Goal: Task Accomplishment & Management: Manage account settings

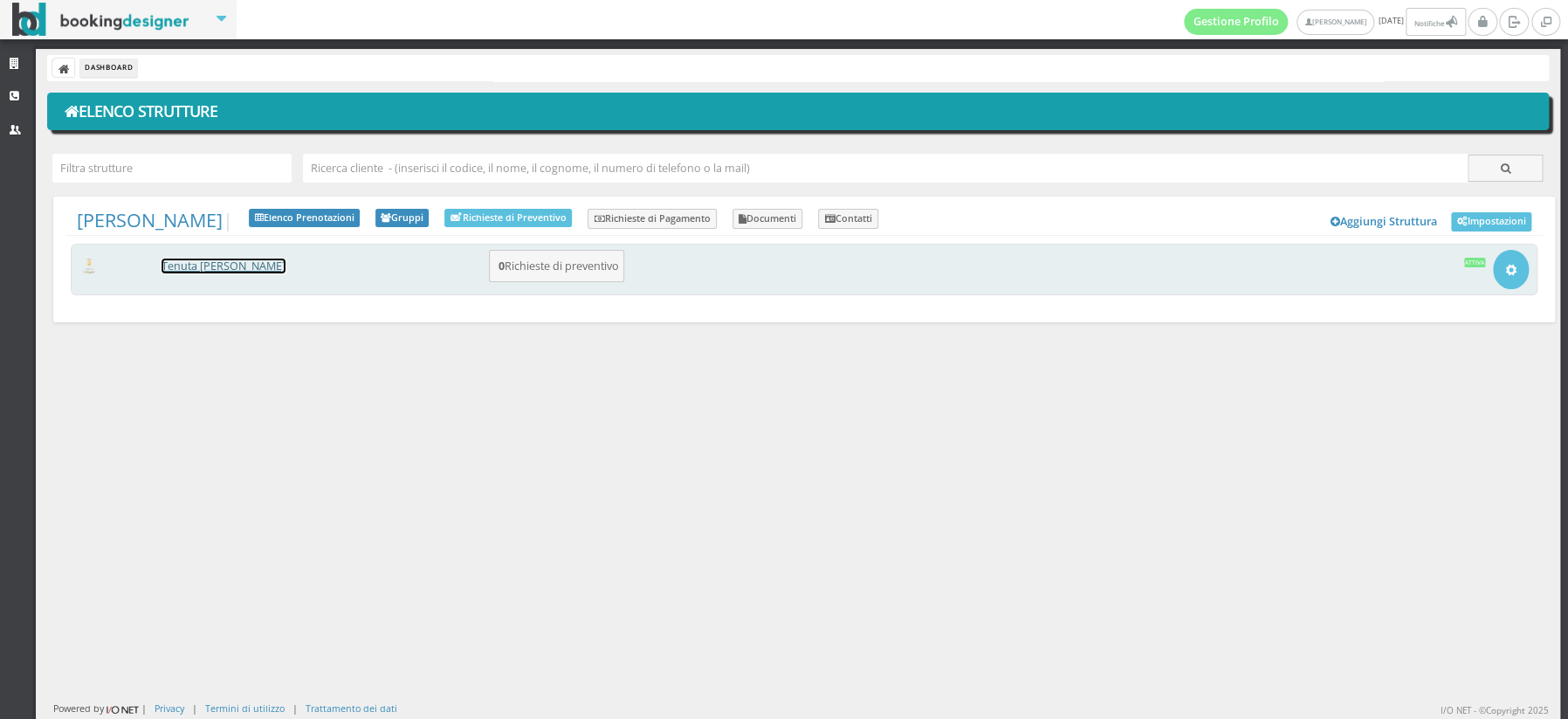
click at [209, 263] on link "Tenuta [PERSON_NAME]" at bounding box center [223, 265] width 124 height 15
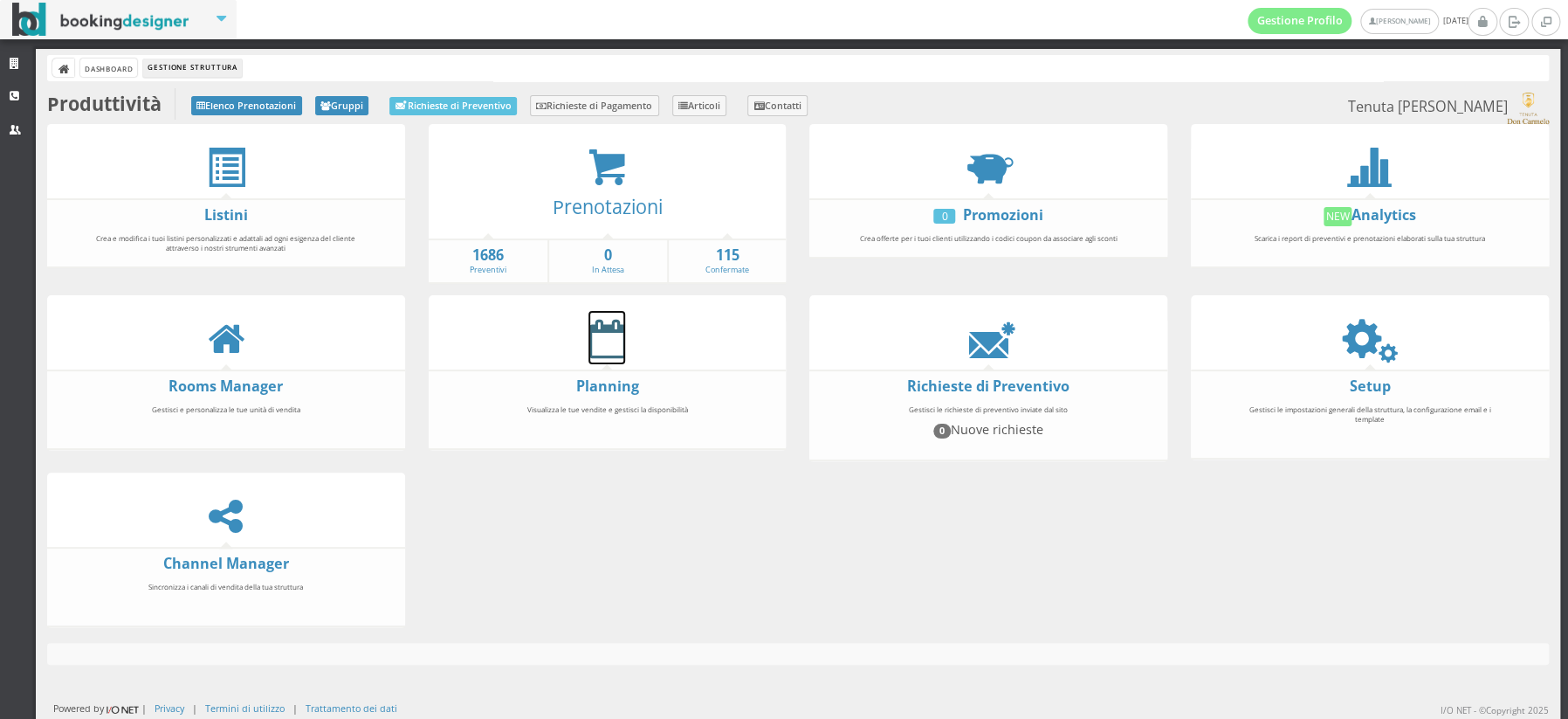
click at [613, 337] on icon at bounding box center [606, 339] width 37 height 39
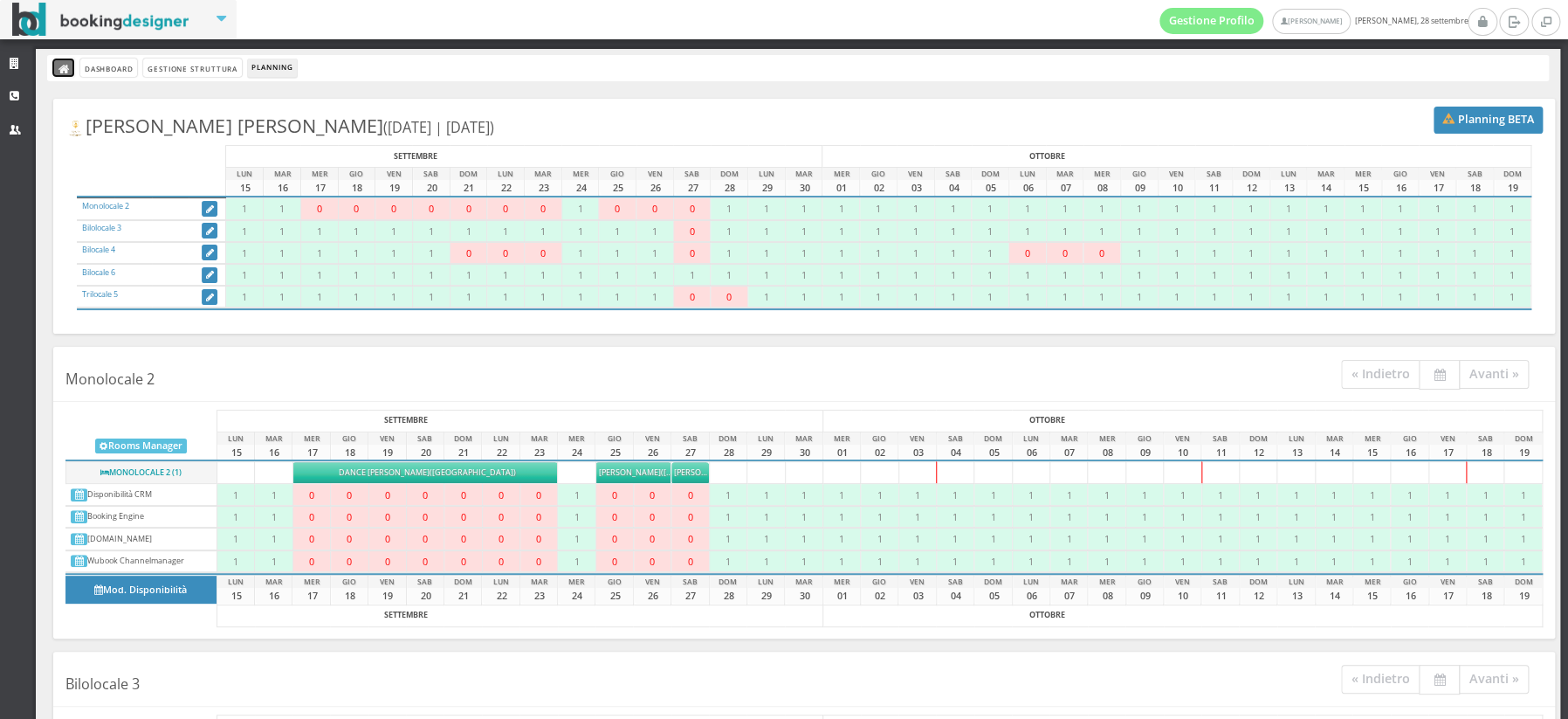
click at [61, 73] on icon at bounding box center [65, 70] width 13 height 13
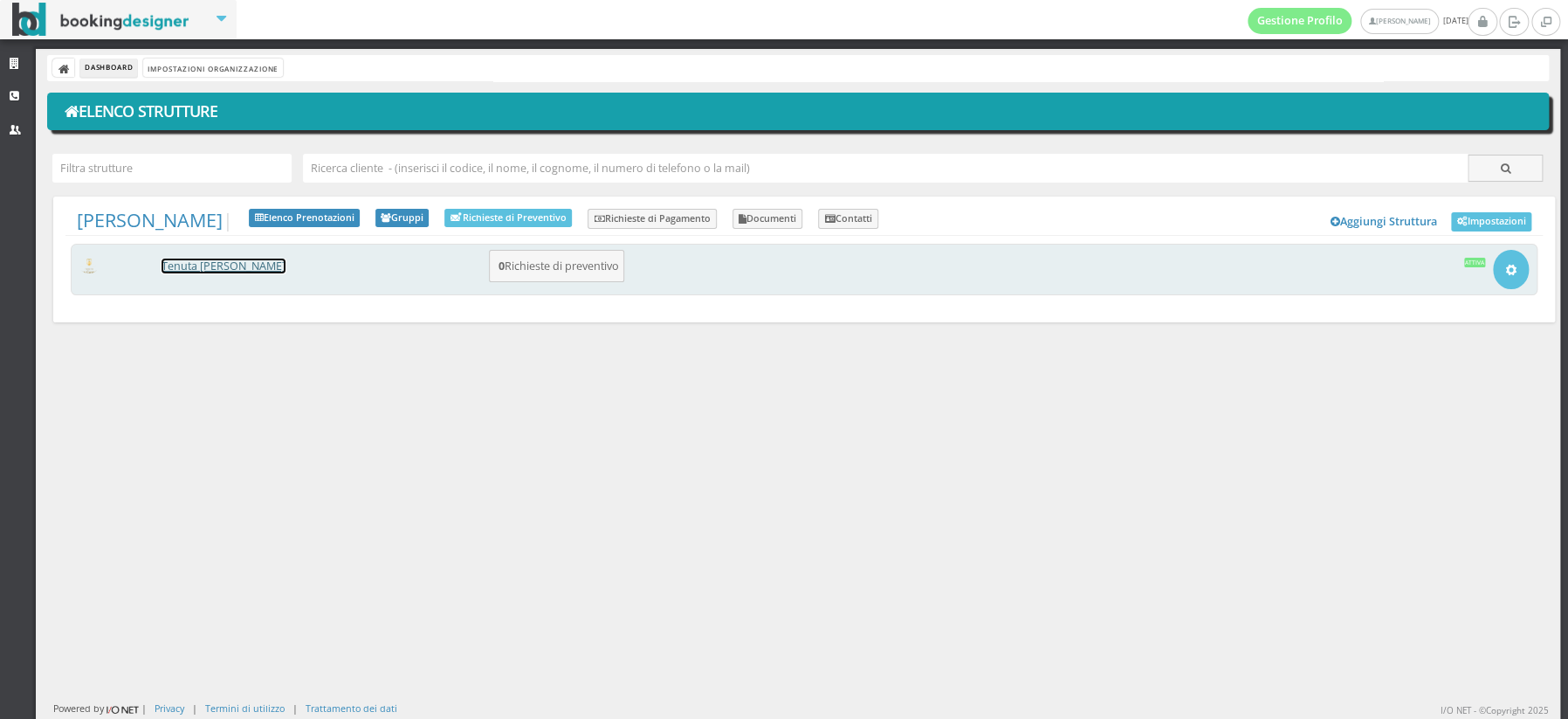
click at [223, 267] on link "Tenuta [PERSON_NAME]" at bounding box center [223, 265] width 124 height 15
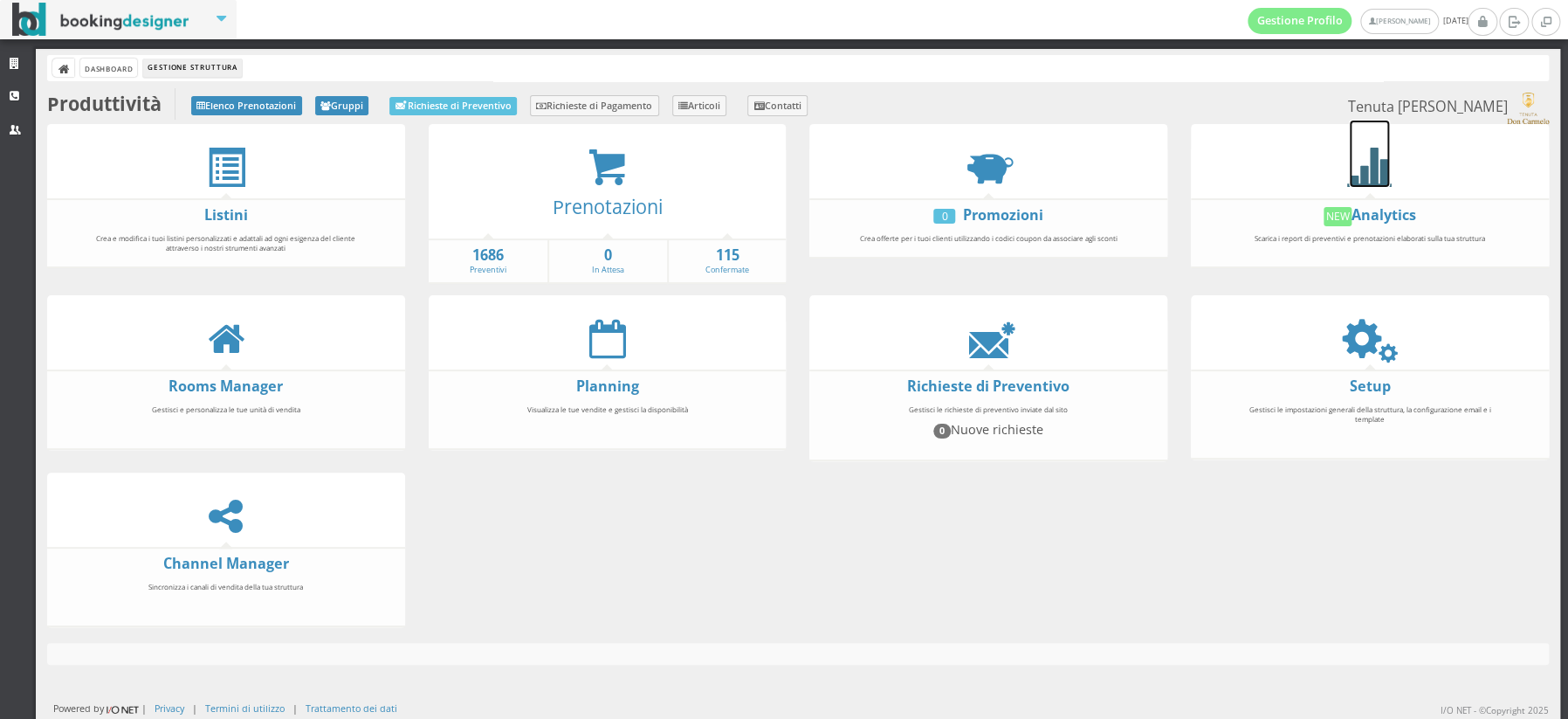
click at [1376, 174] on icon at bounding box center [1370, 167] width 39 height 39
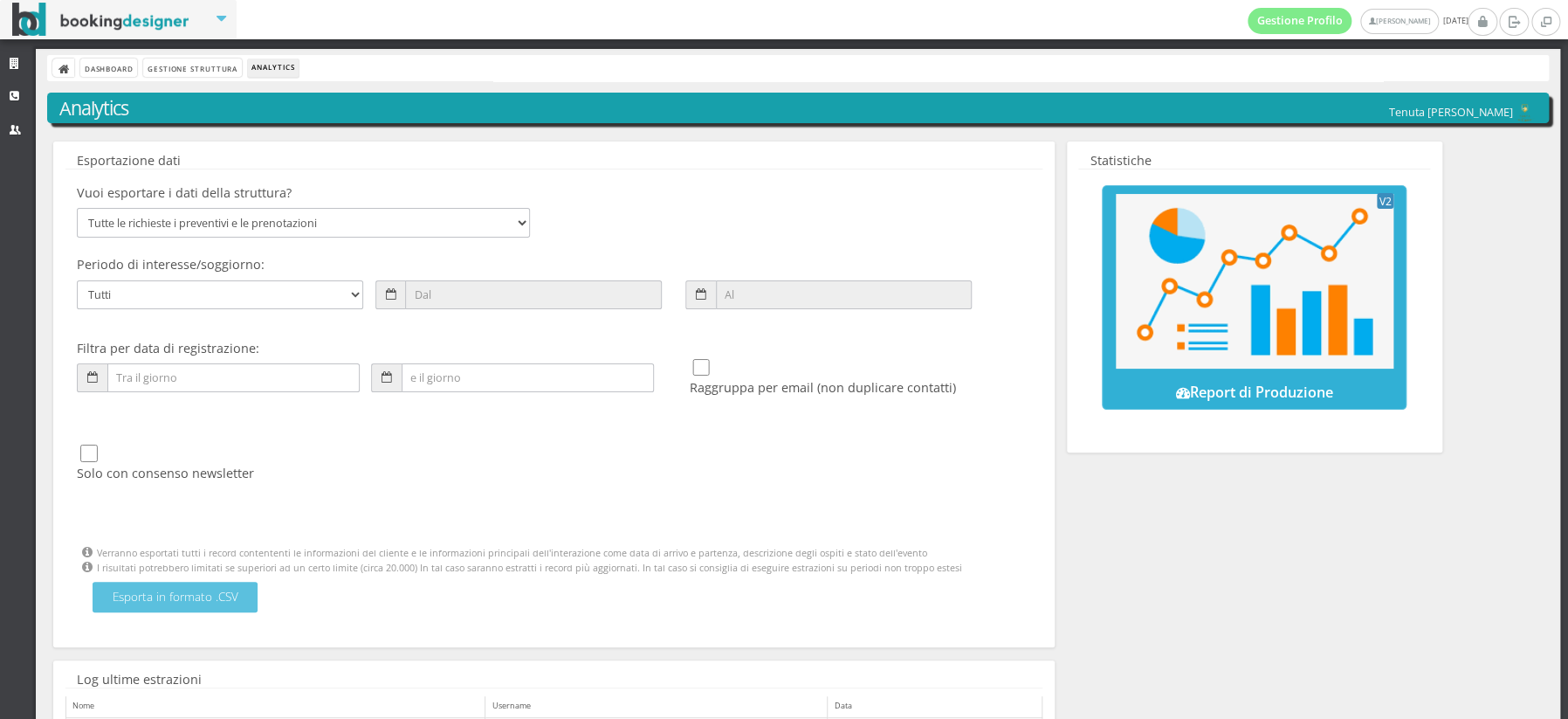
click at [1236, 327] on img at bounding box center [1255, 281] width 278 height 175
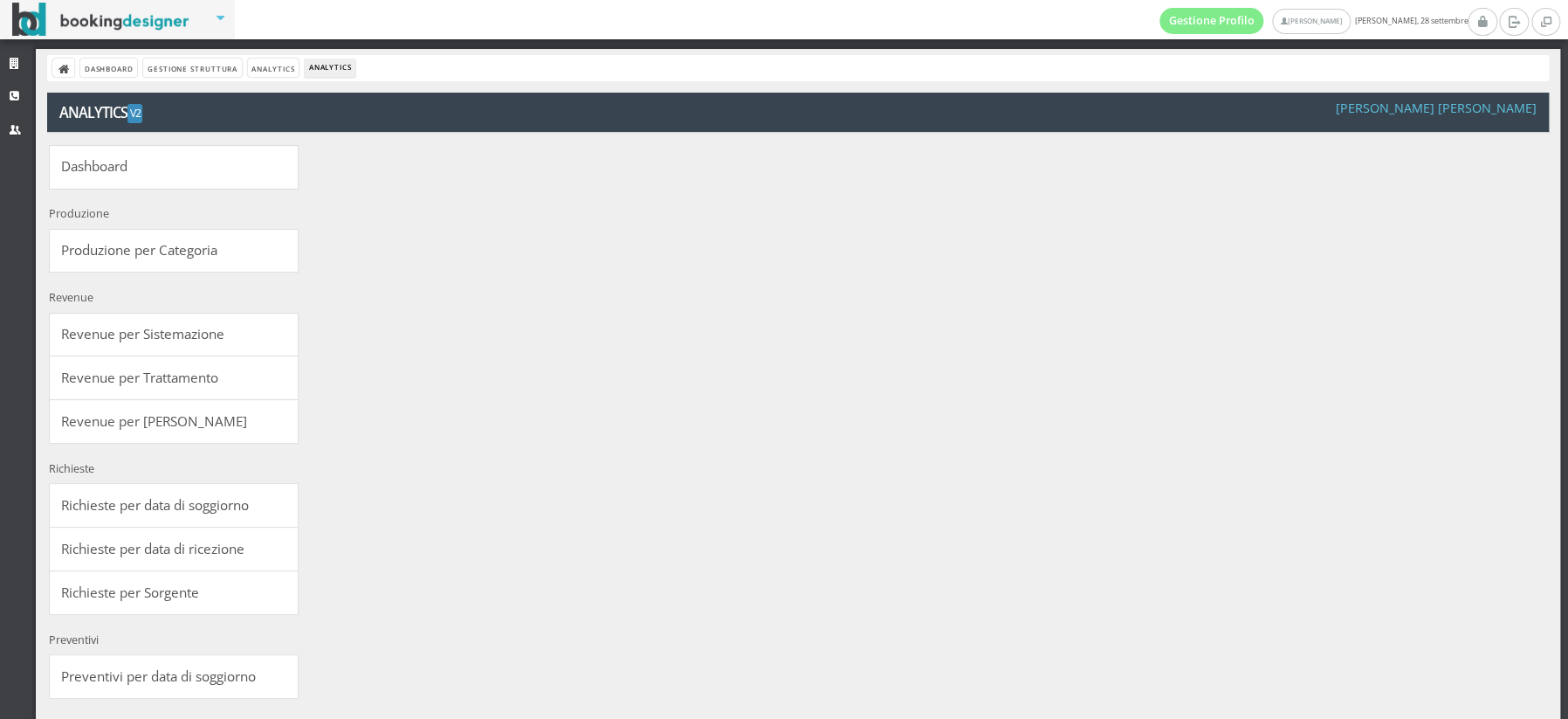
select select
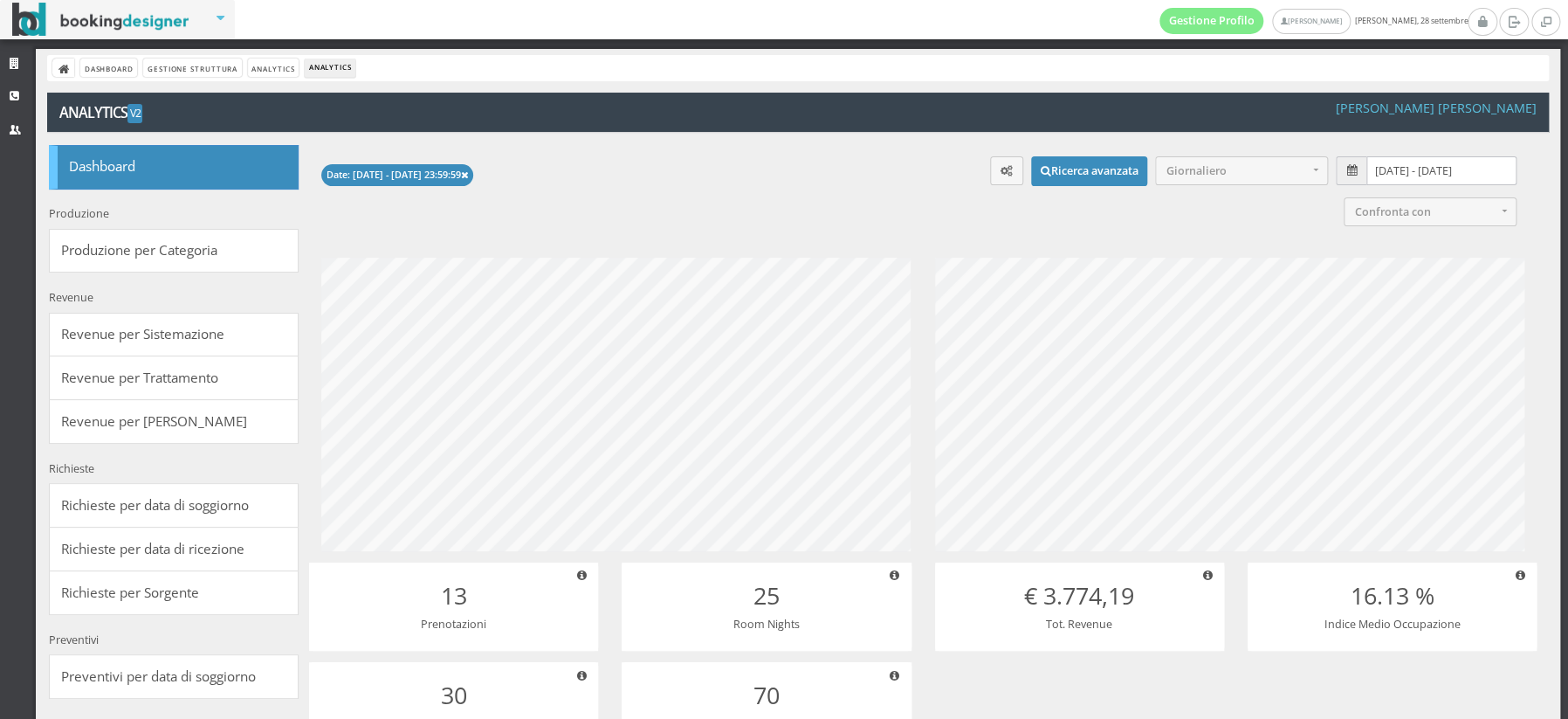
scroll to position [339, 681]
click at [1468, 179] on input "[DATE] - [DATE]" at bounding box center [1442, 171] width 150 height 29
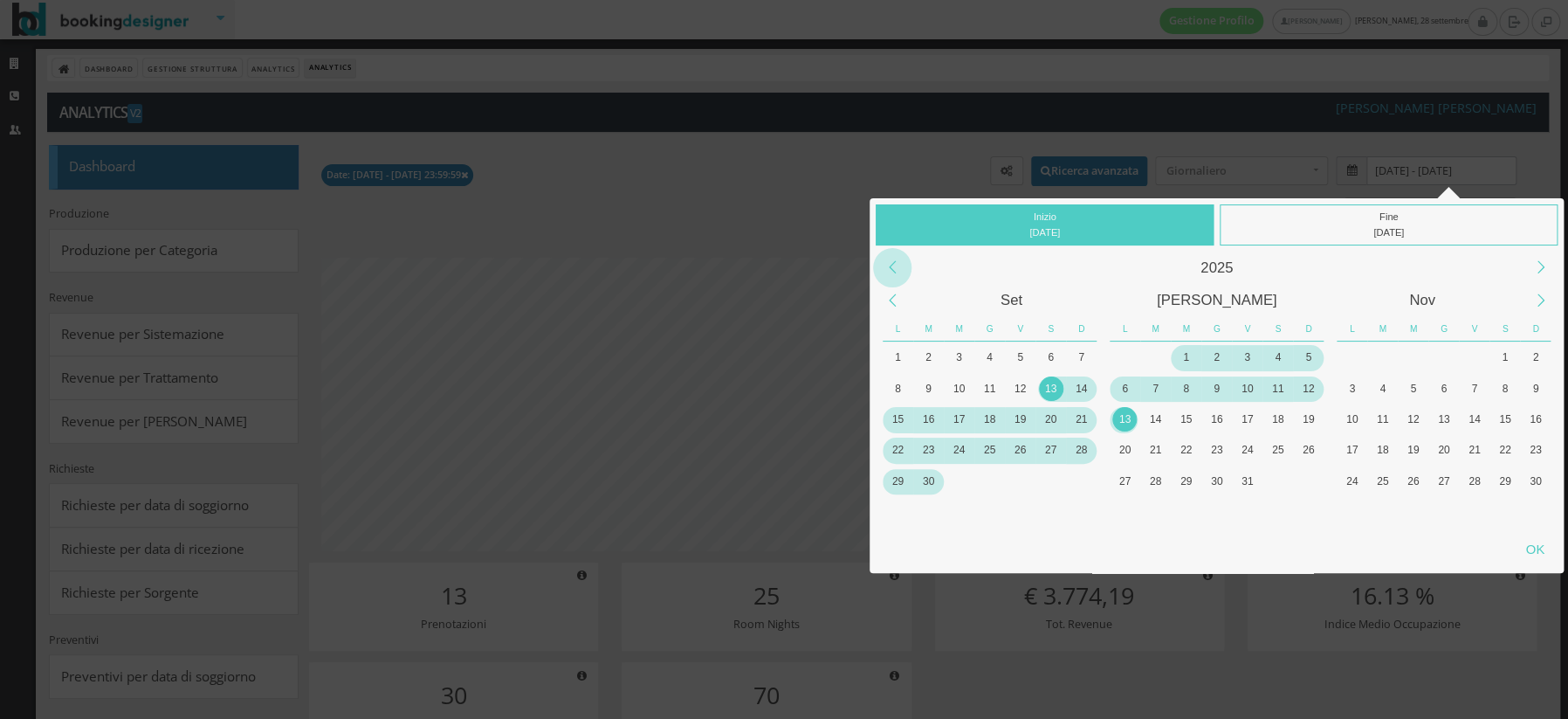
click at [894, 267] on div "Previous Year" at bounding box center [893, 268] width 39 height 39
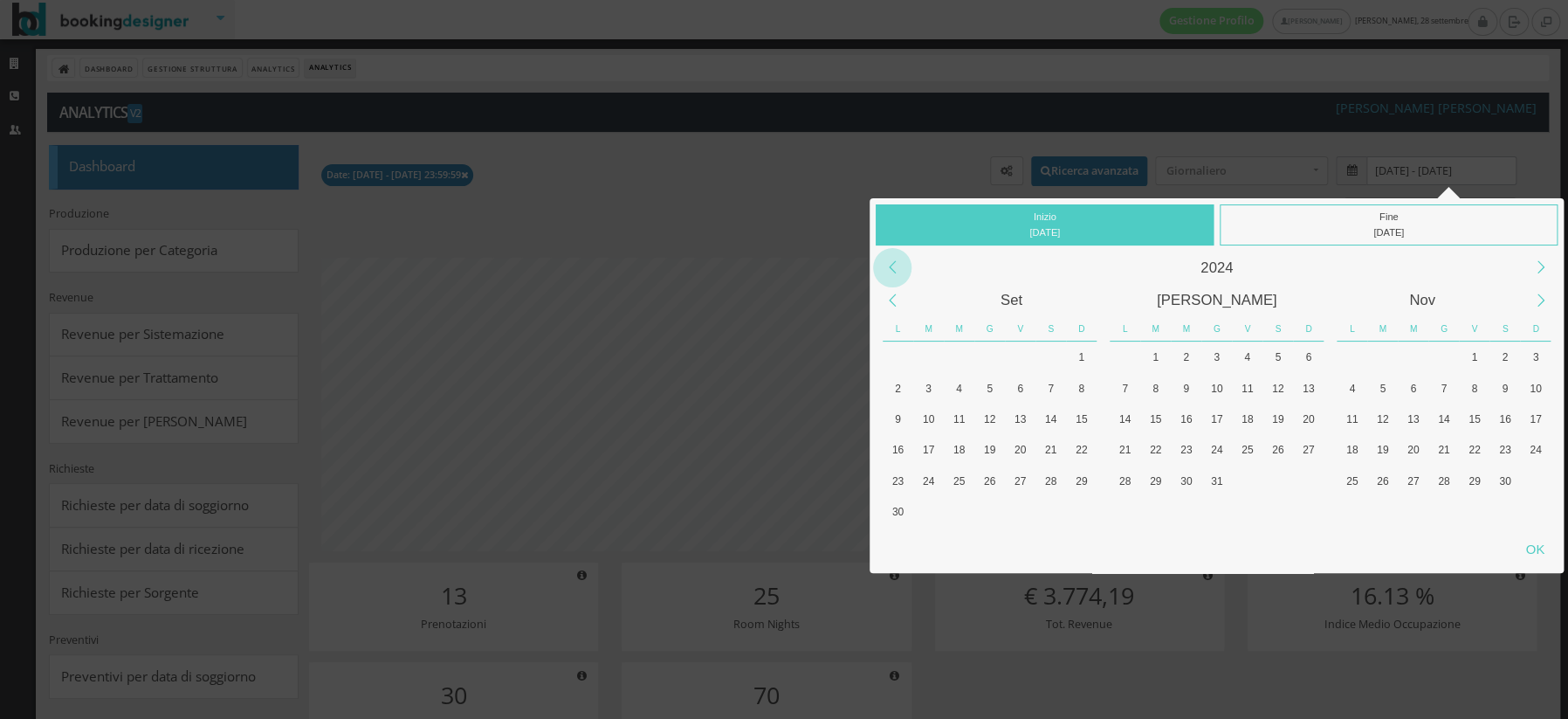
click at [894, 267] on div "Previous Year" at bounding box center [893, 268] width 39 height 39
click at [1548, 276] on div "Next Year" at bounding box center [1542, 268] width 39 height 39
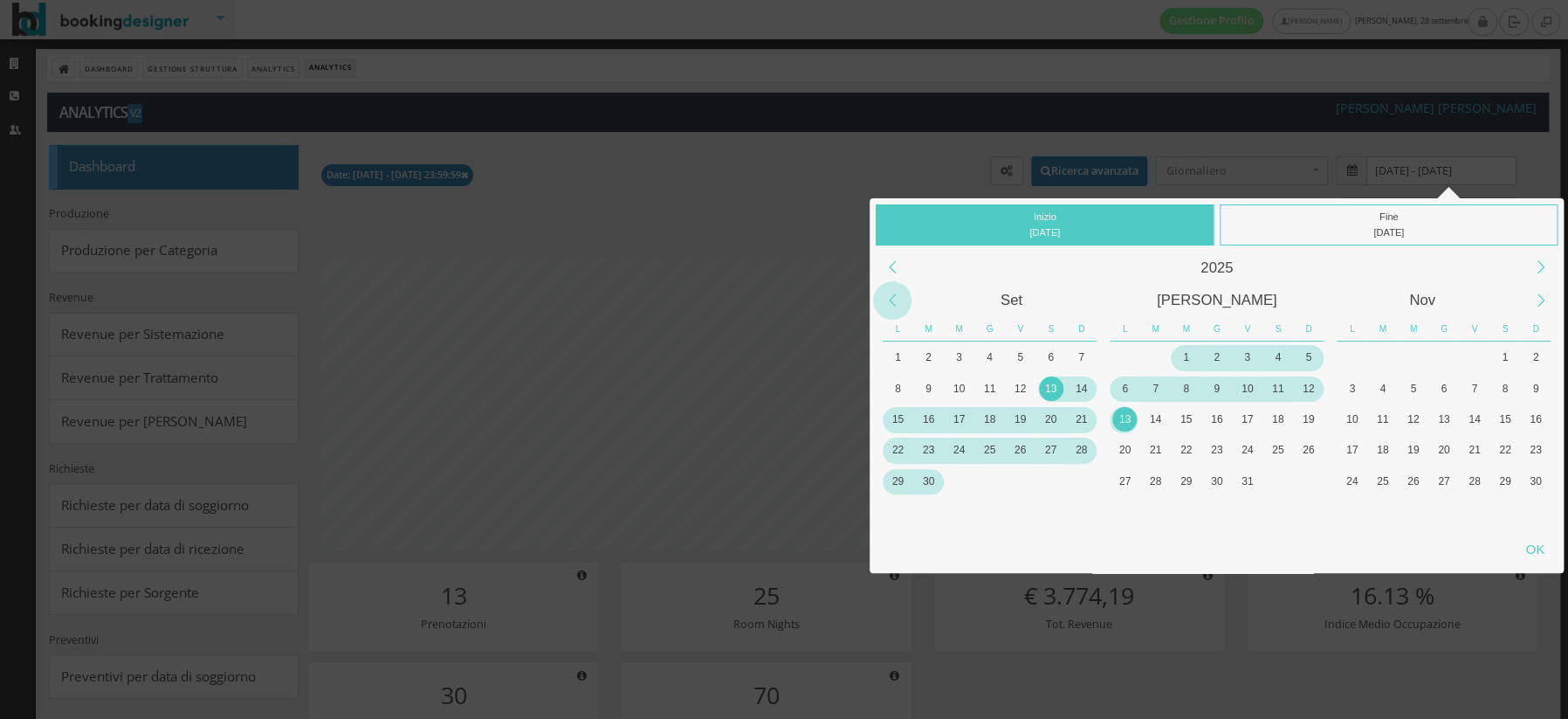
click at [891, 293] on div "Previous Month" at bounding box center [893, 301] width 39 height 39
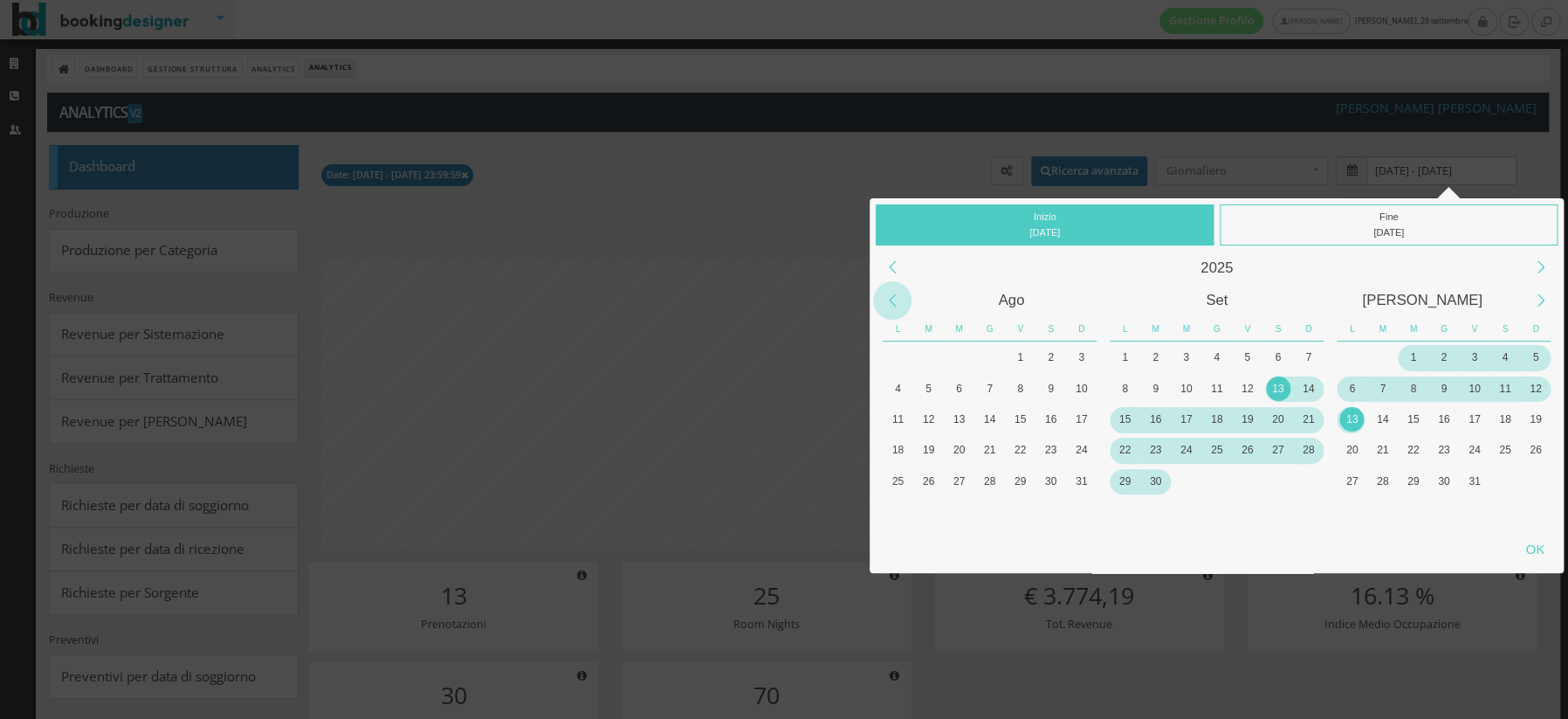
click at [891, 293] on div "Previous Month" at bounding box center [893, 301] width 39 height 39
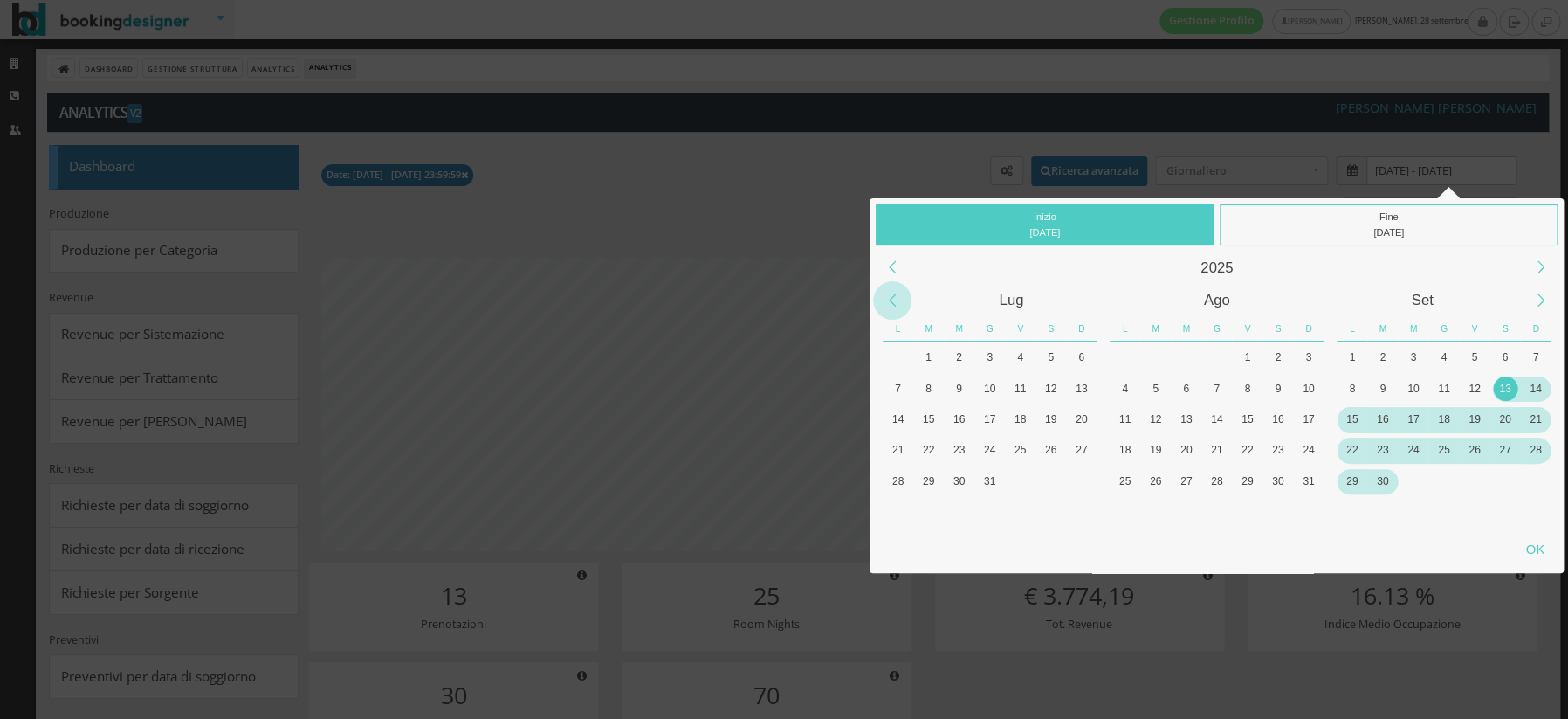
click at [891, 293] on div "Previous Month" at bounding box center [893, 301] width 39 height 39
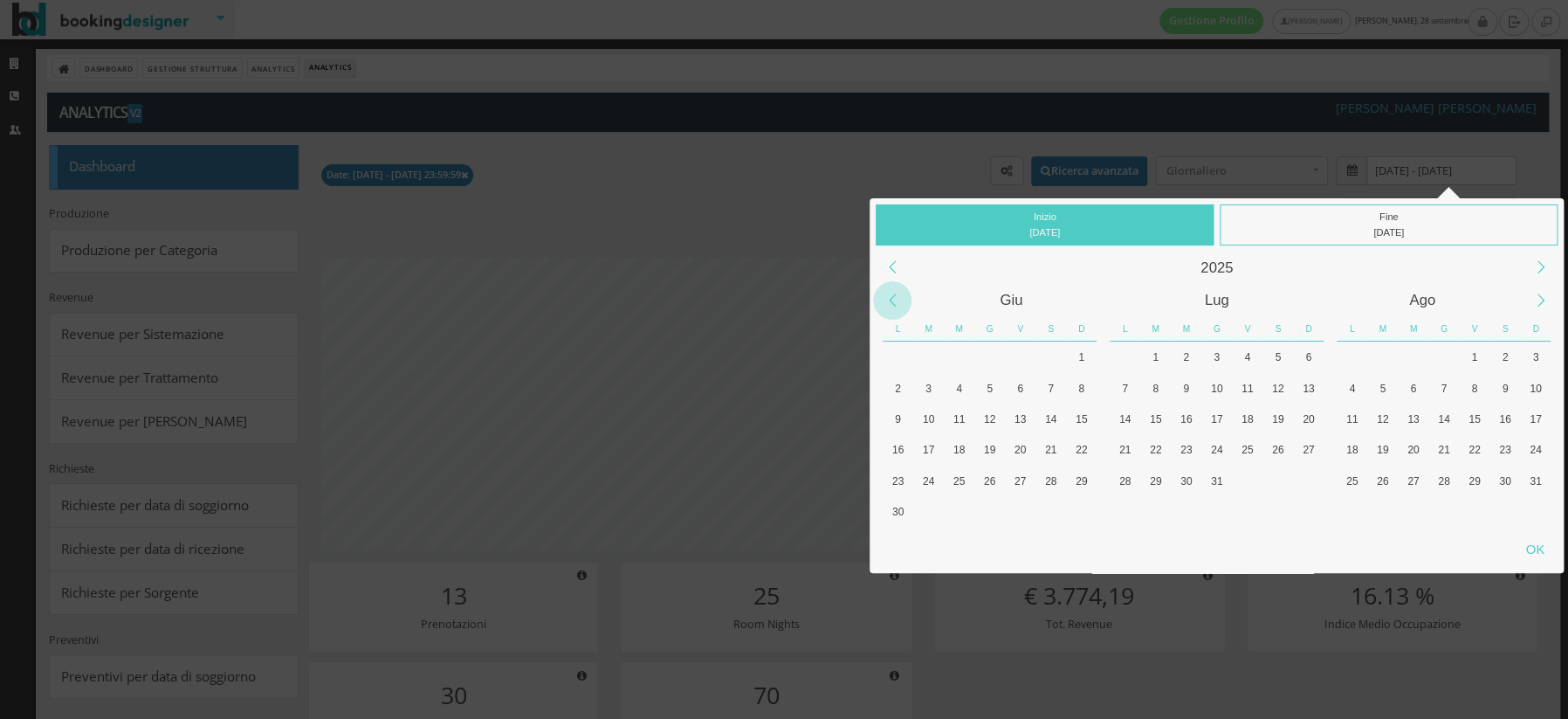
click at [891, 293] on div "Previous Month" at bounding box center [893, 301] width 39 height 39
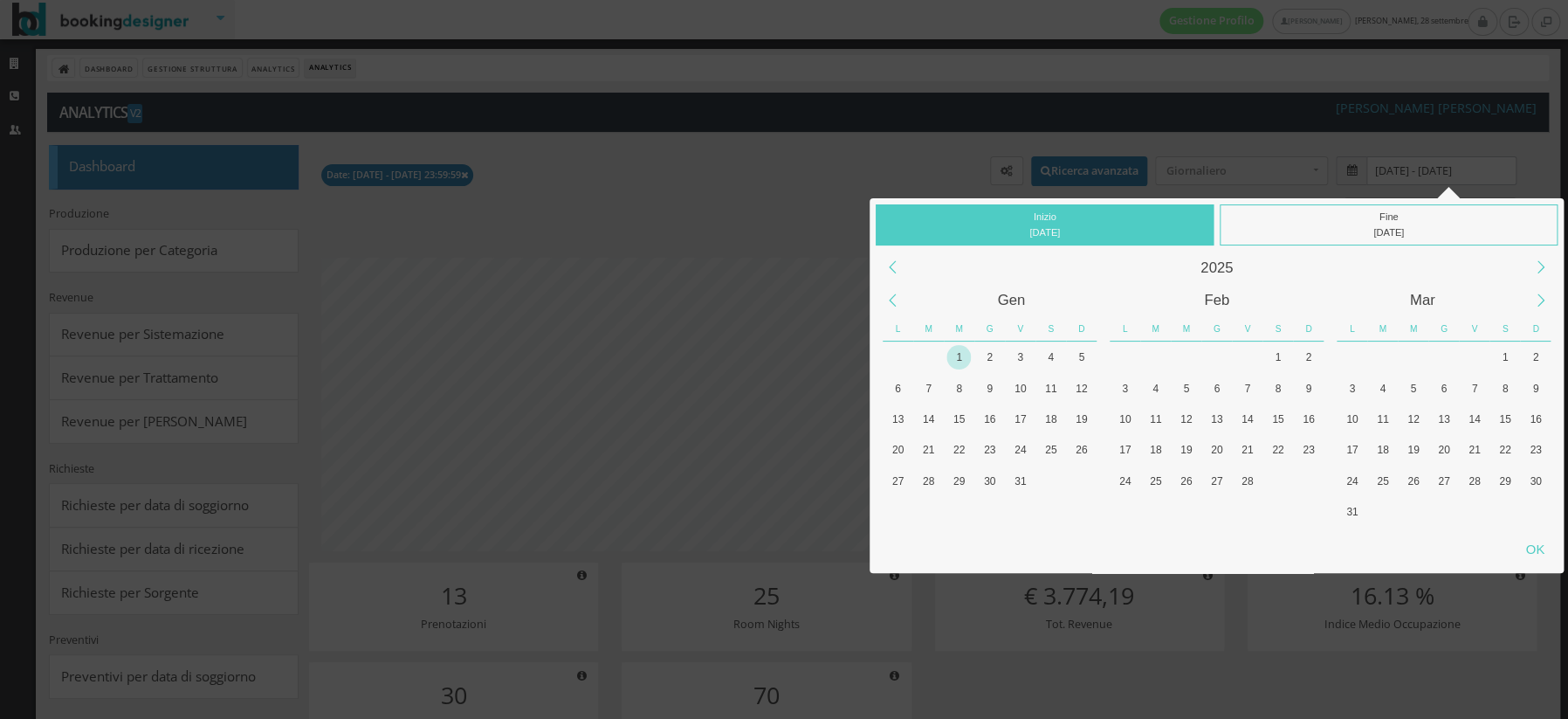
click at [958, 370] on div "1" at bounding box center [959, 356] width 30 height 30
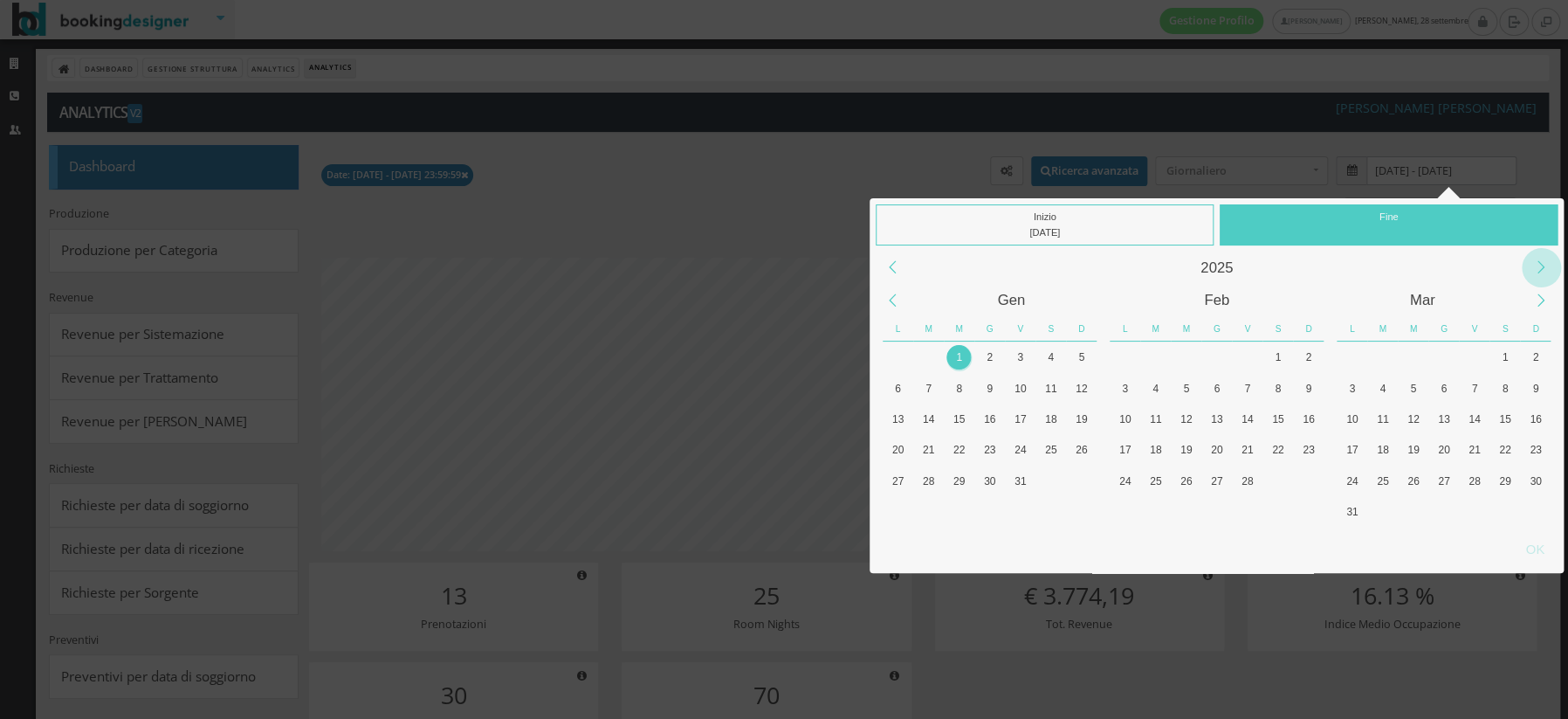
click at [1552, 270] on div "Next Year" at bounding box center [1542, 268] width 39 height 39
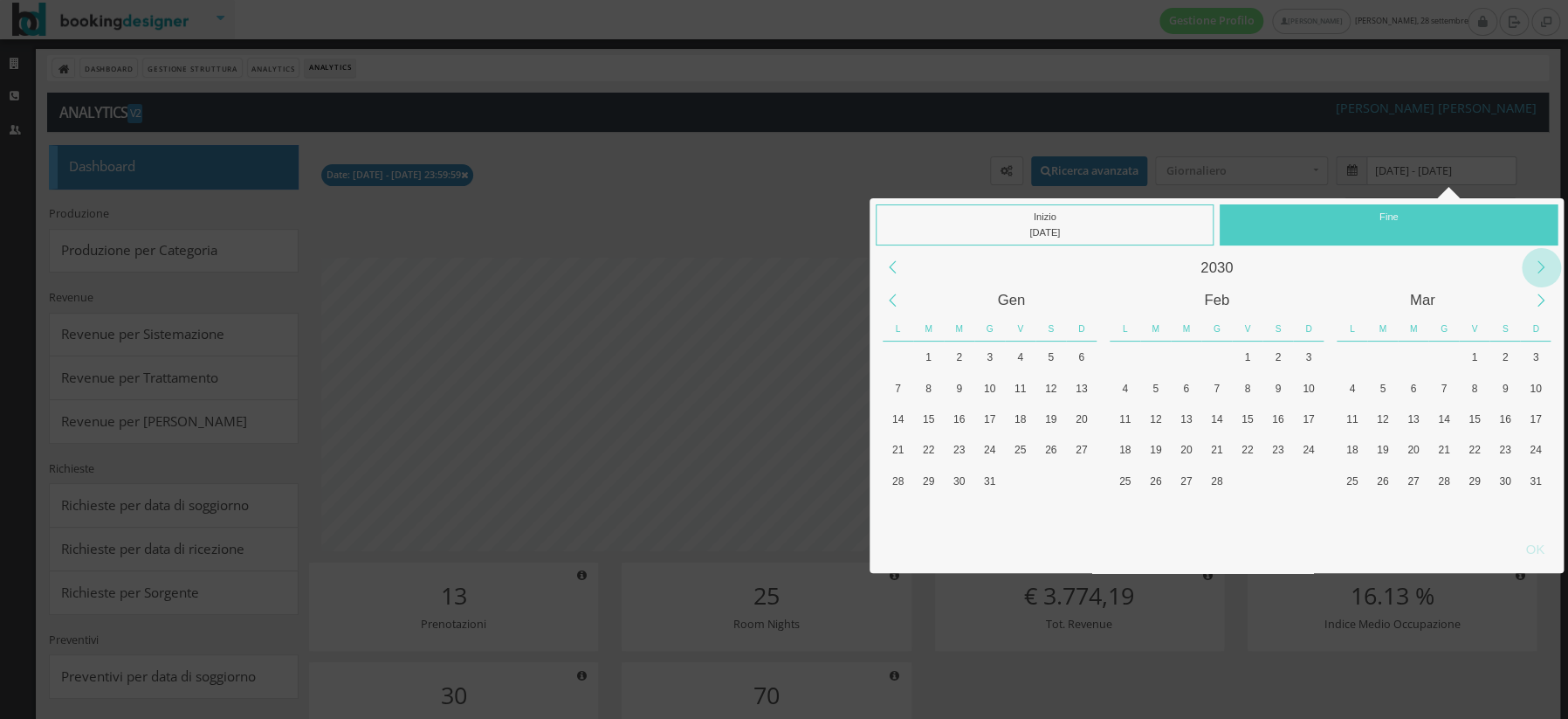
click at [1552, 270] on div "Next Year" at bounding box center [1542, 268] width 39 height 39
click at [891, 265] on div "Previous Year" at bounding box center [893, 268] width 39 height 39
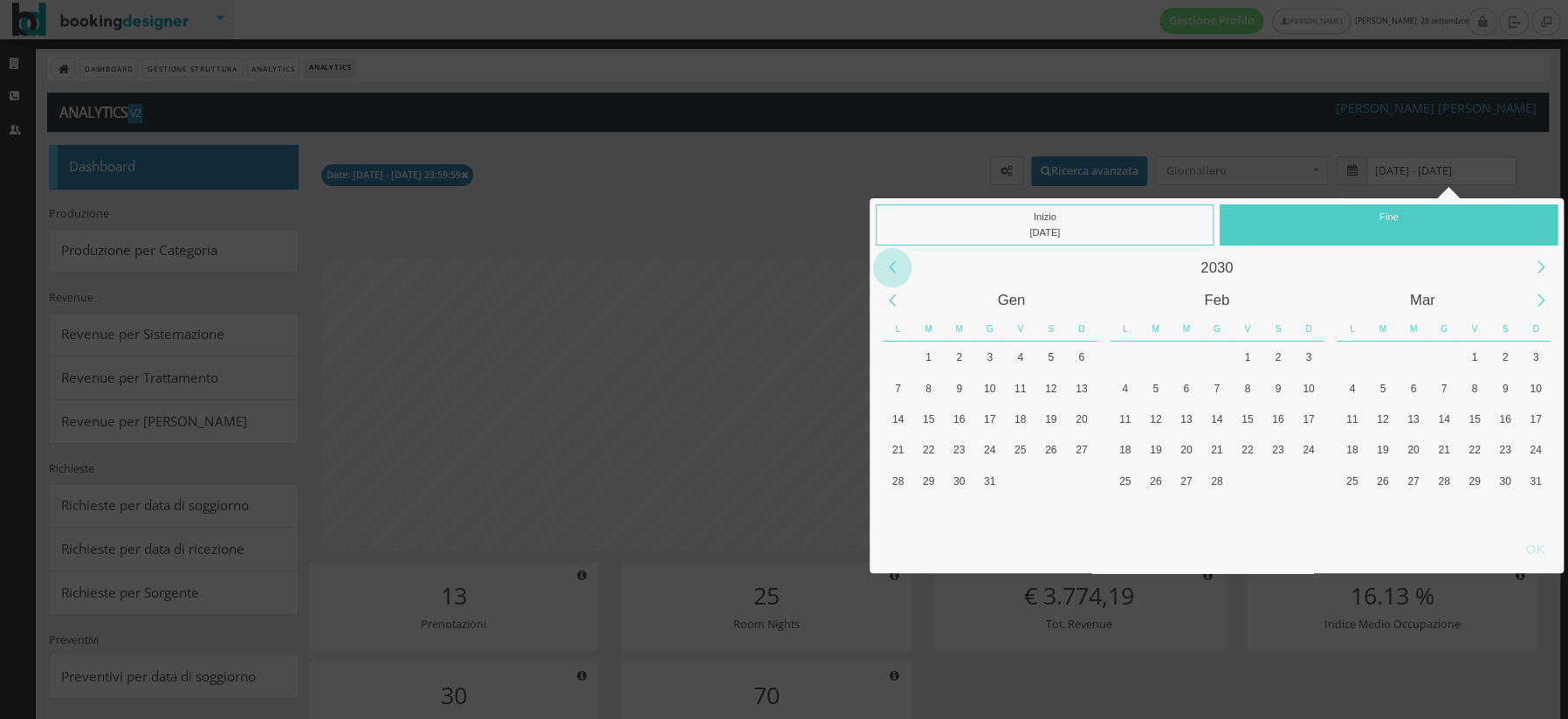
click at [891, 265] on div "Previous Year" at bounding box center [893, 268] width 39 height 39
click at [1547, 309] on div "Next Month" at bounding box center [1542, 301] width 39 height 39
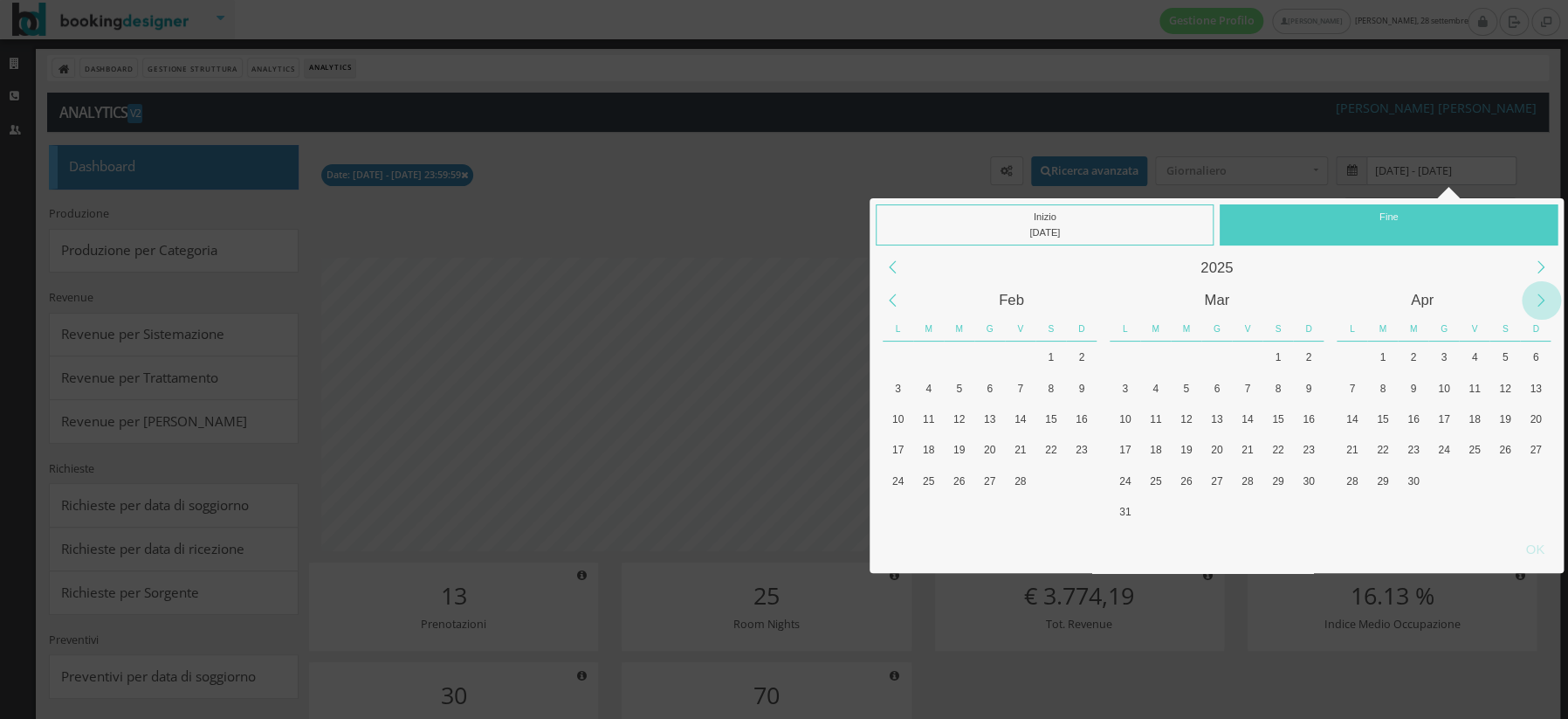
click at [1547, 309] on div "Next Month" at bounding box center [1542, 301] width 39 height 39
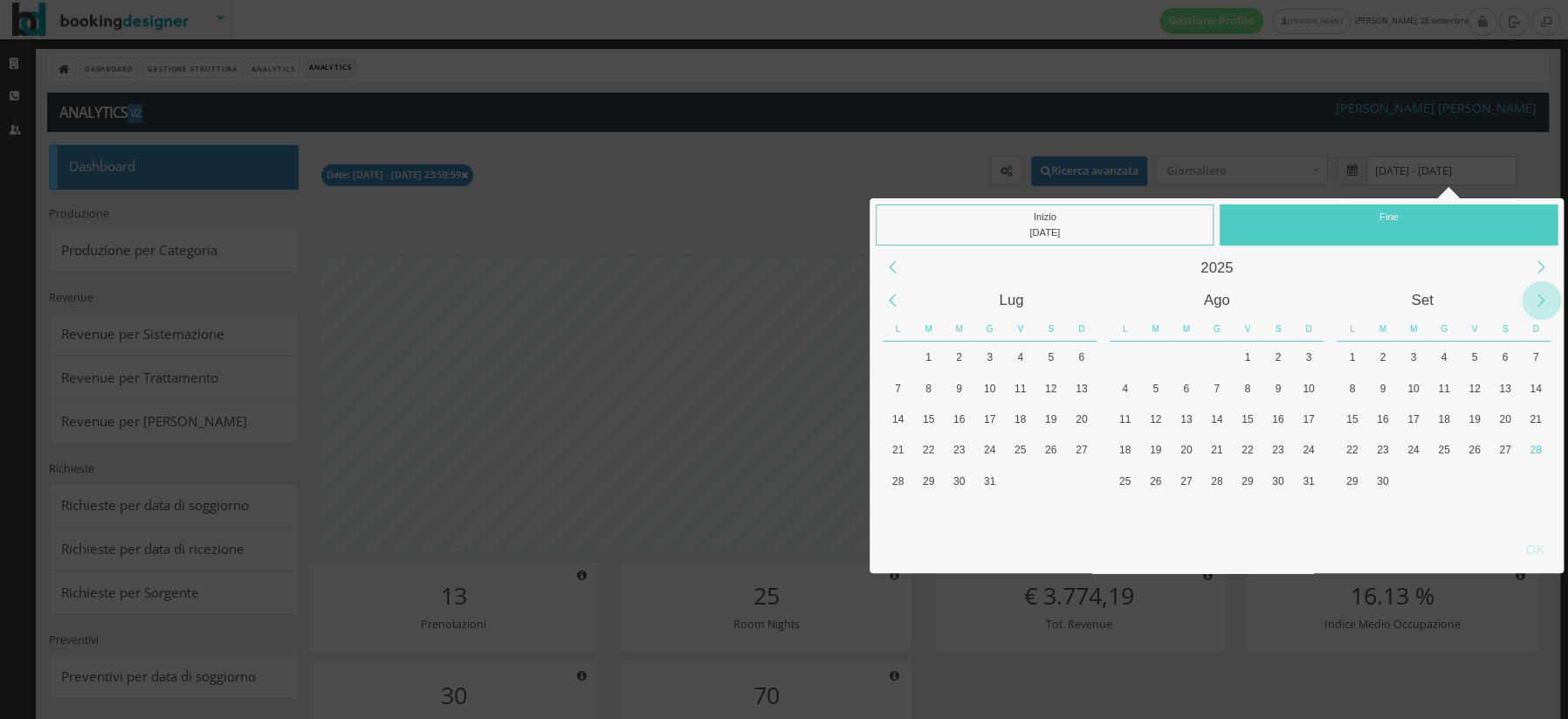
click at [1547, 309] on div "Next Month" at bounding box center [1542, 301] width 39 height 39
click at [1380, 479] on div "30" at bounding box center [1382, 481] width 24 height 24
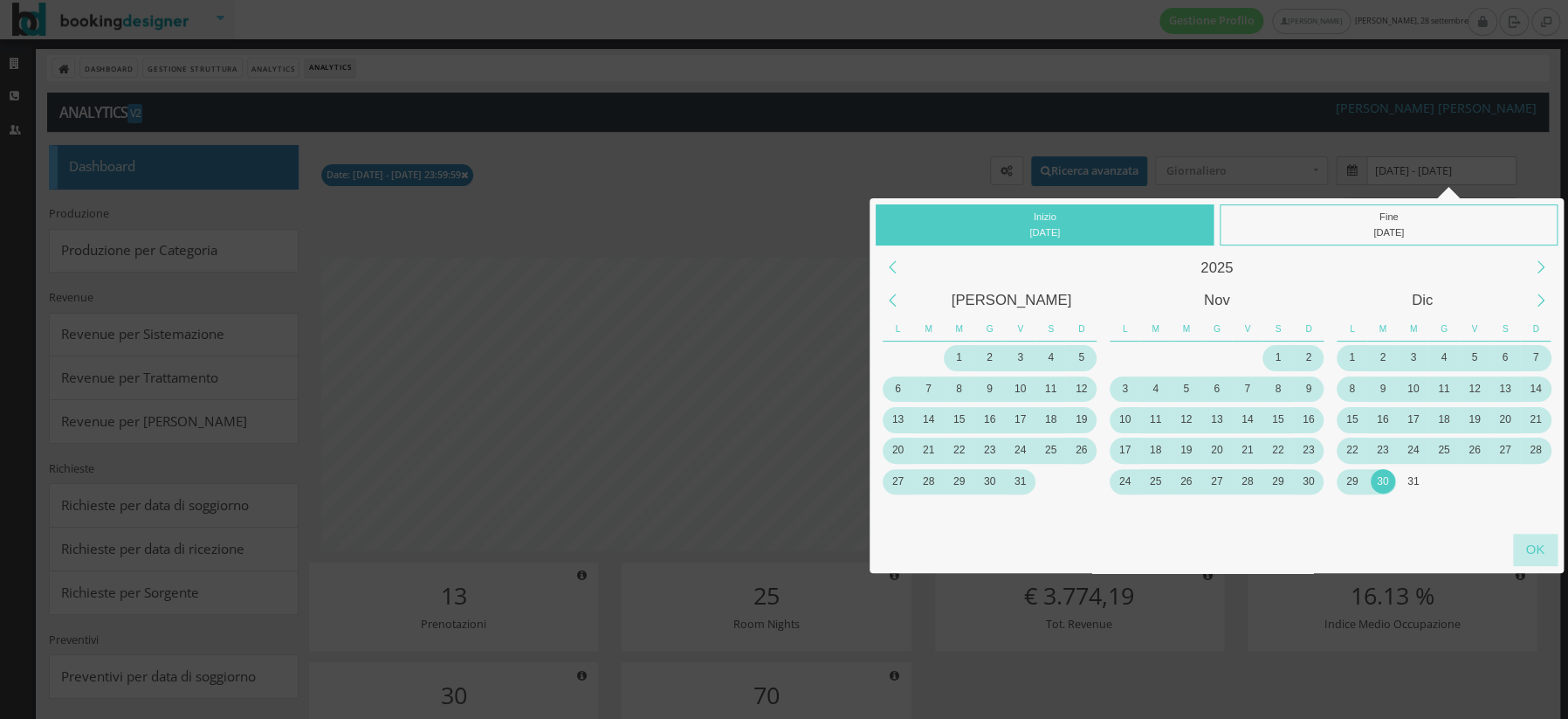
click at [1534, 548] on div "OK" at bounding box center [1536, 550] width 45 height 32
type input "[DATE] - [DATE]"
